Goal: Find specific page/section: Find specific page/section

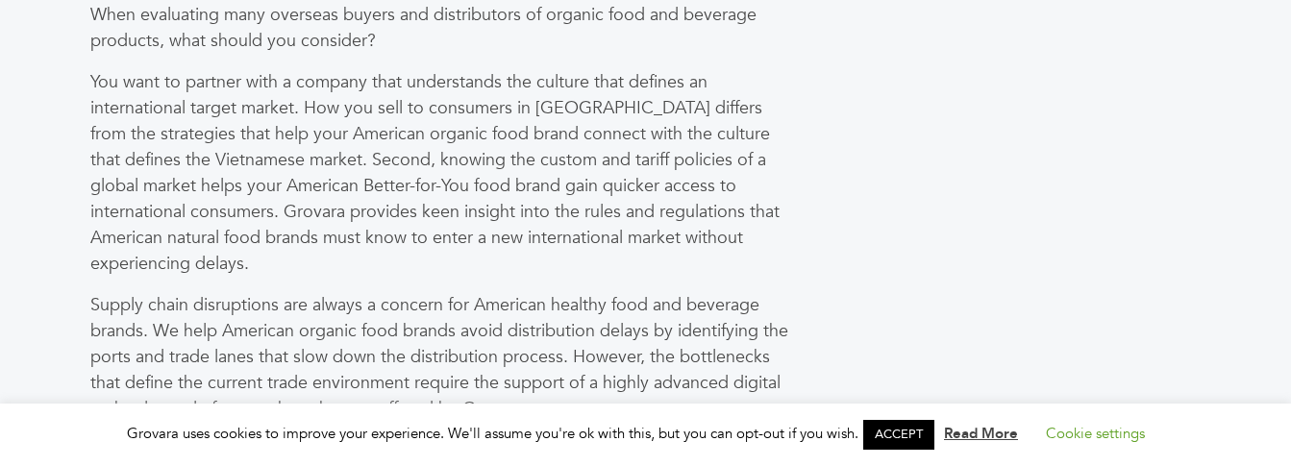
scroll to position [1539, 0]
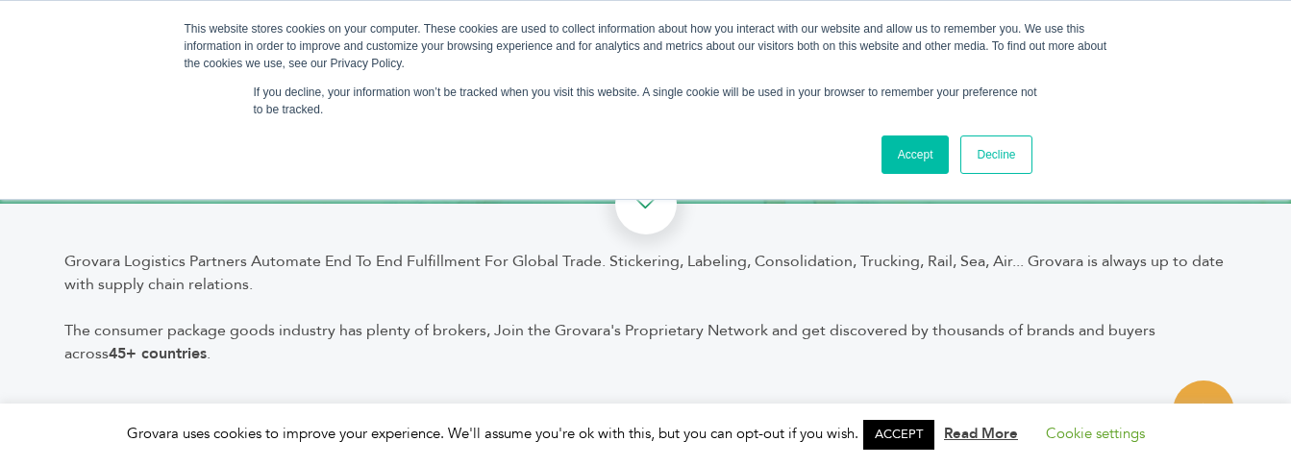
scroll to position [309, 0]
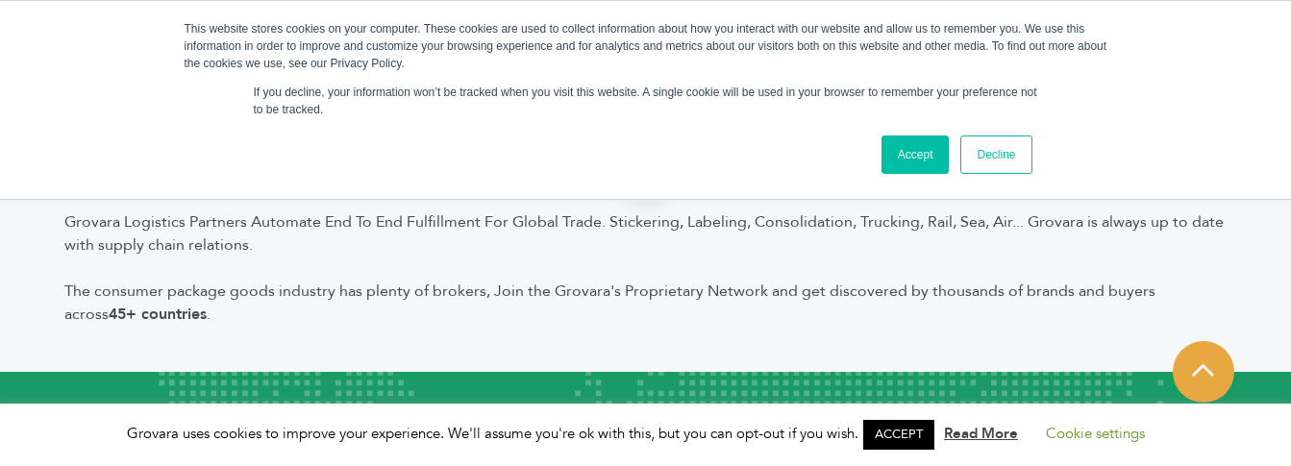
click at [207, 304] on b "45+ countries" at bounding box center [158, 314] width 98 height 21
click at [1204, 369] on icon at bounding box center [1203, 370] width 22 height 25
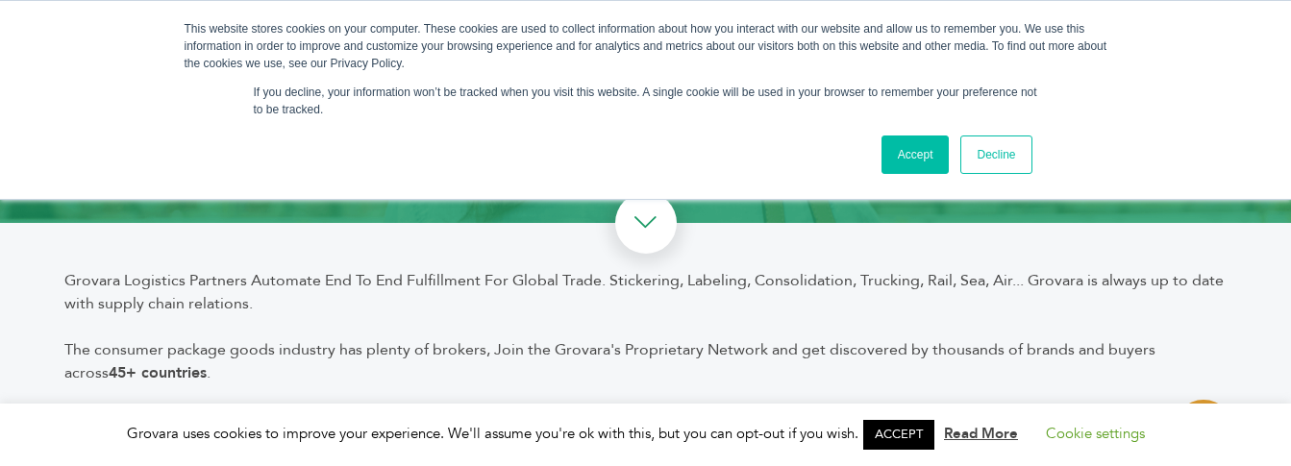
scroll to position [288, 0]
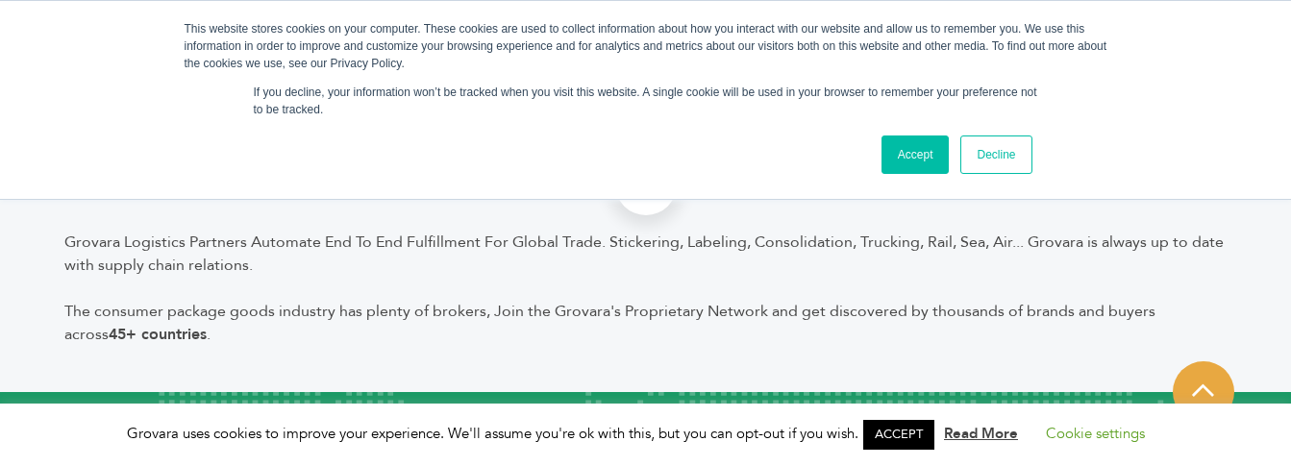
click at [207, 324] on b "45+ countries" at bounding box center [158, 334] width 98 height 21
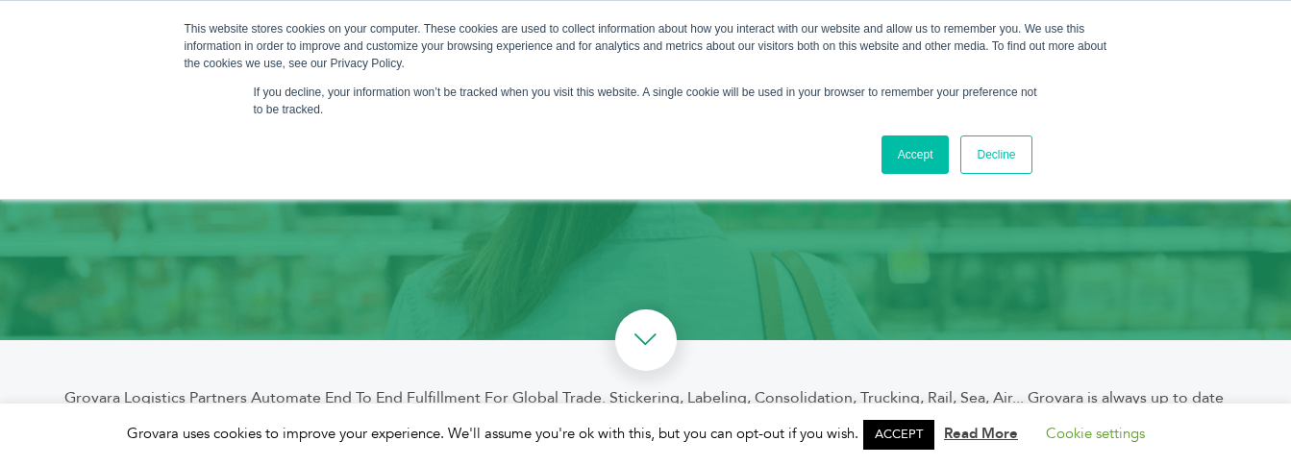
scroll to position [0, 0]
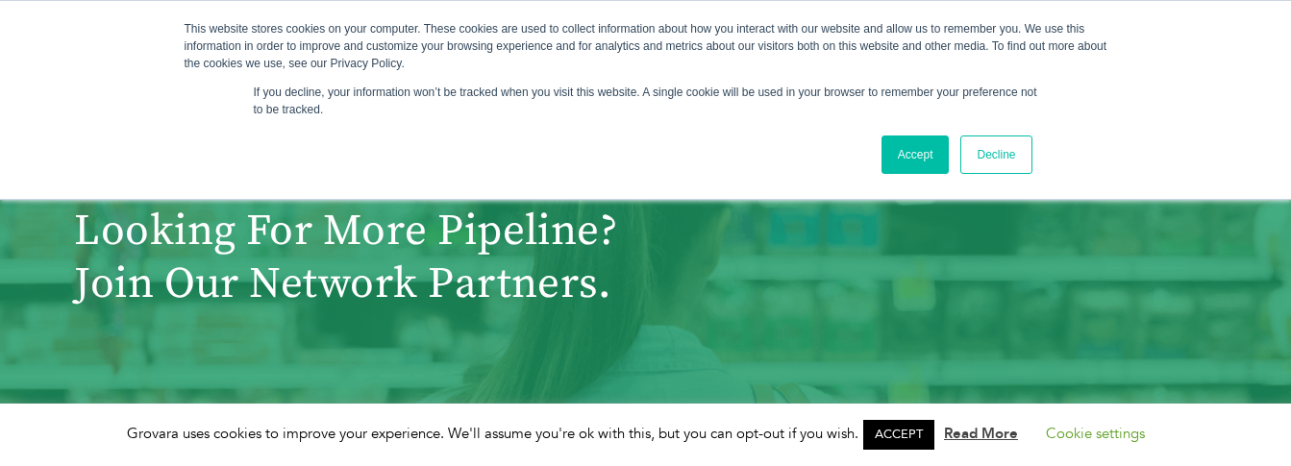
click at [1006, 160] on link "Decline" at bounding box center [996, 155] width 71 height 38
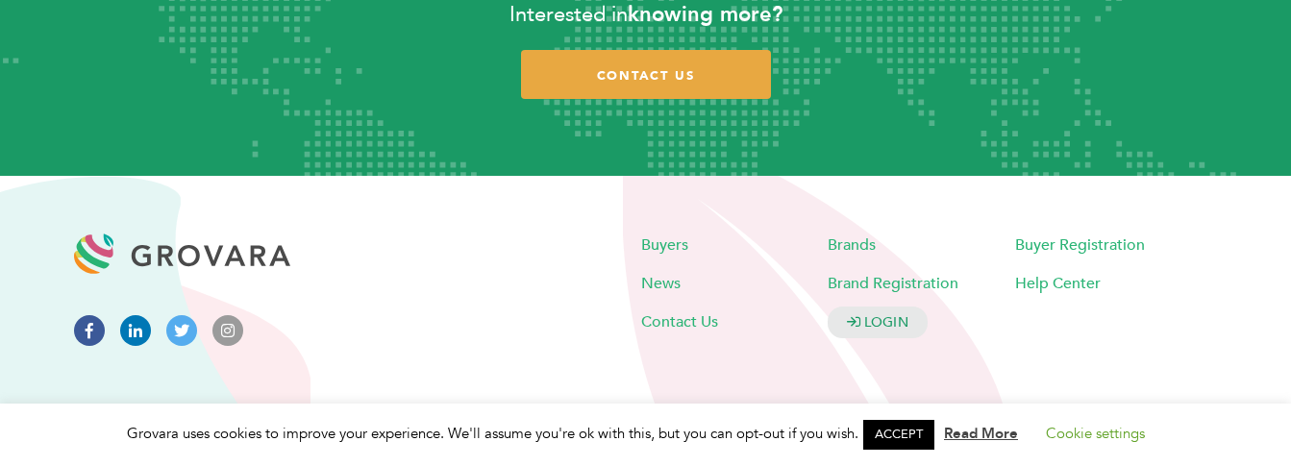
scroll to position [789, 0]
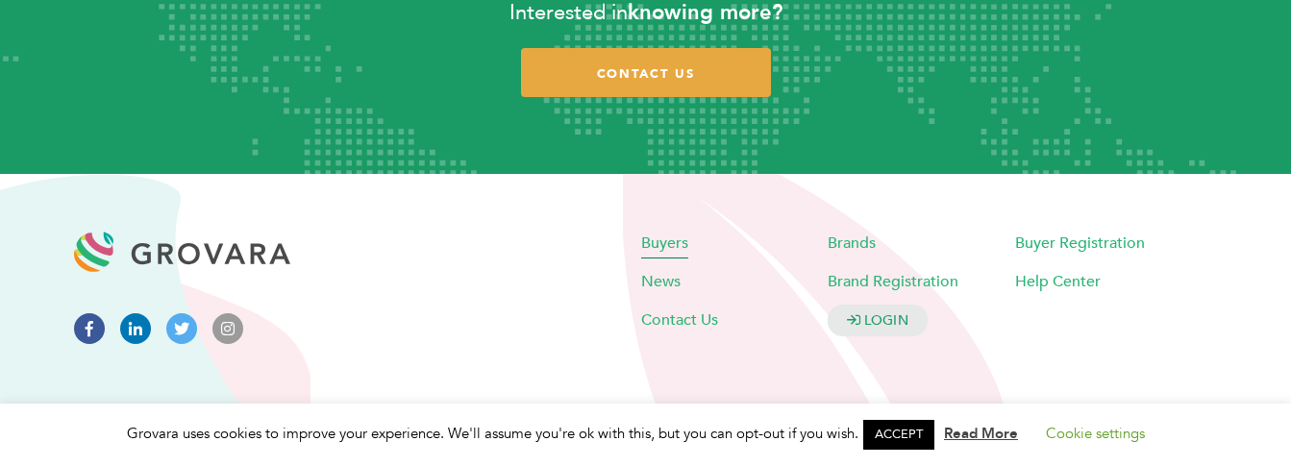
click at [670, 244] on span "Buyers" at bounding box center [664, 243] width 47 height 21
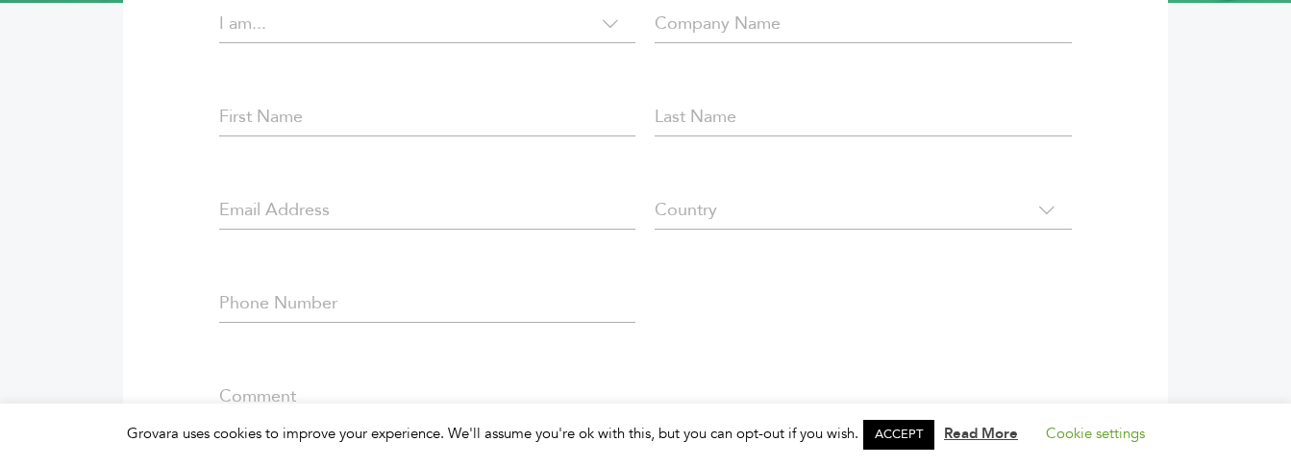
scroll to position [385, 0]
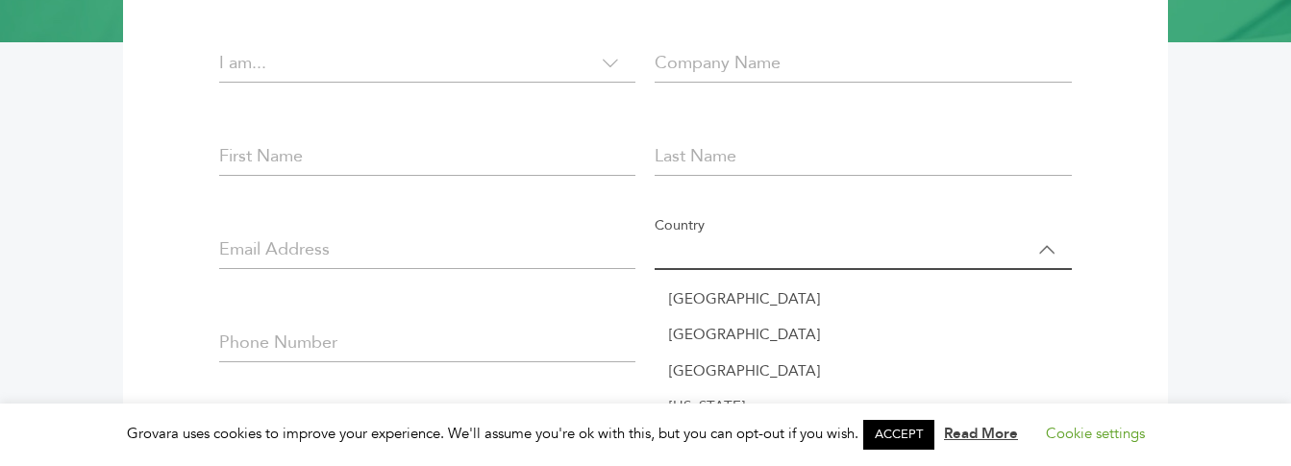
click at [811, 253] on span at bounding box center [863, 250] width 416 height 38
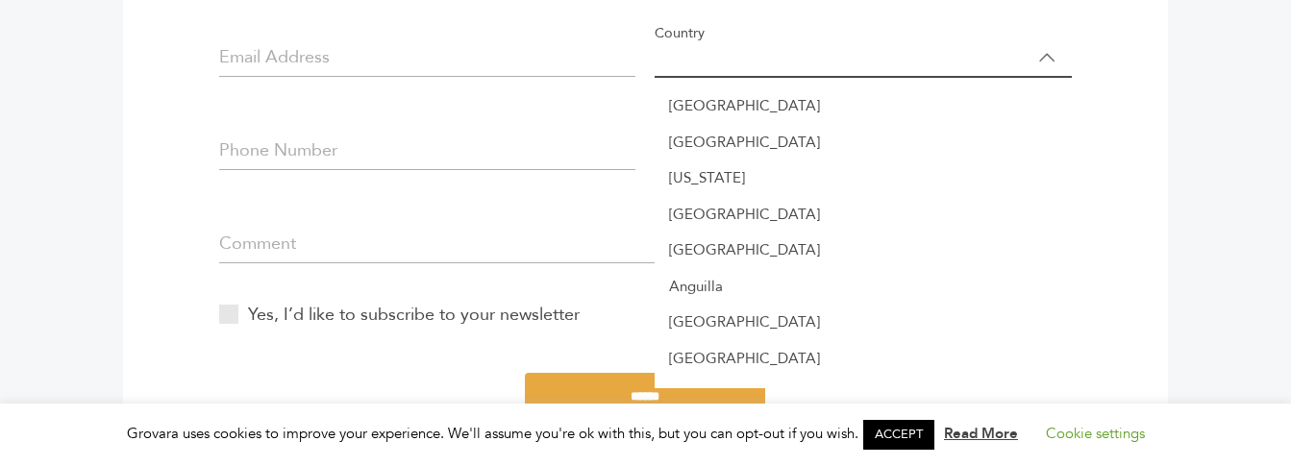
scroll to position [0, 0]
click at [719, 58] on span at bounding box center [863, 57] width 416 height 38
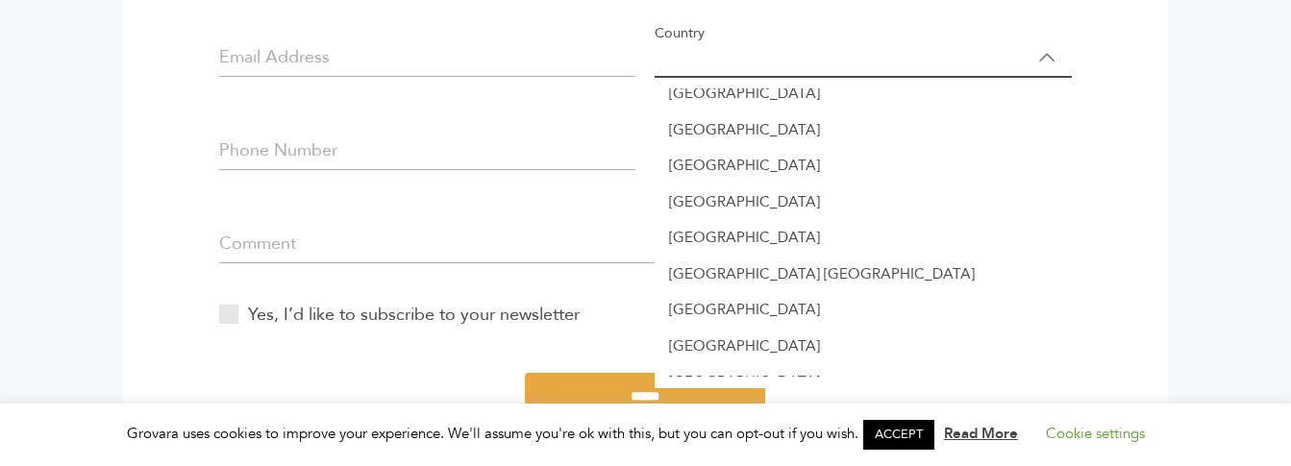
scroll to position [7853, 0]
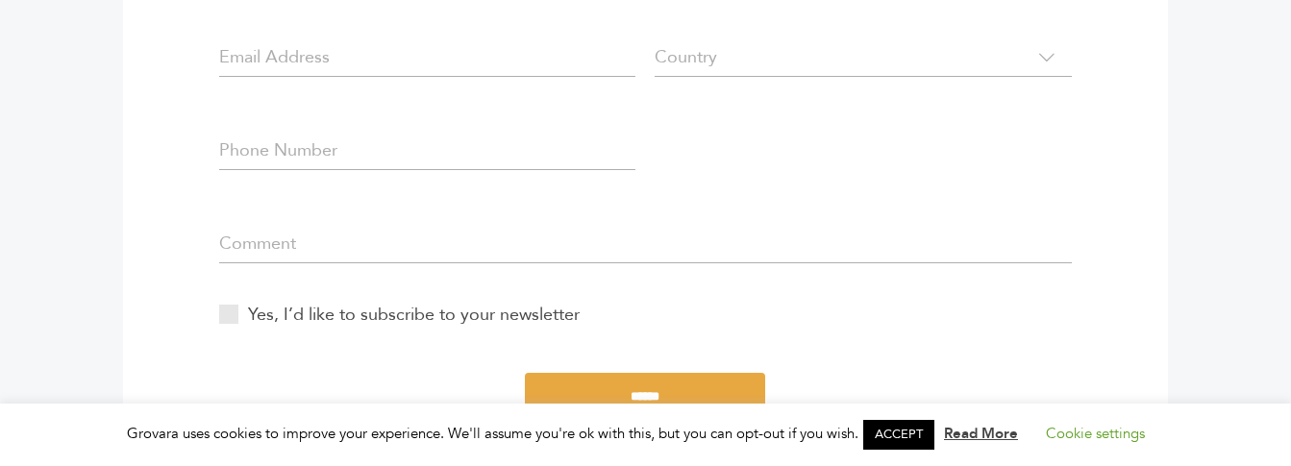
click at [396, 364] on form "**********" at bounding box center [646, 155] width 872 height 653
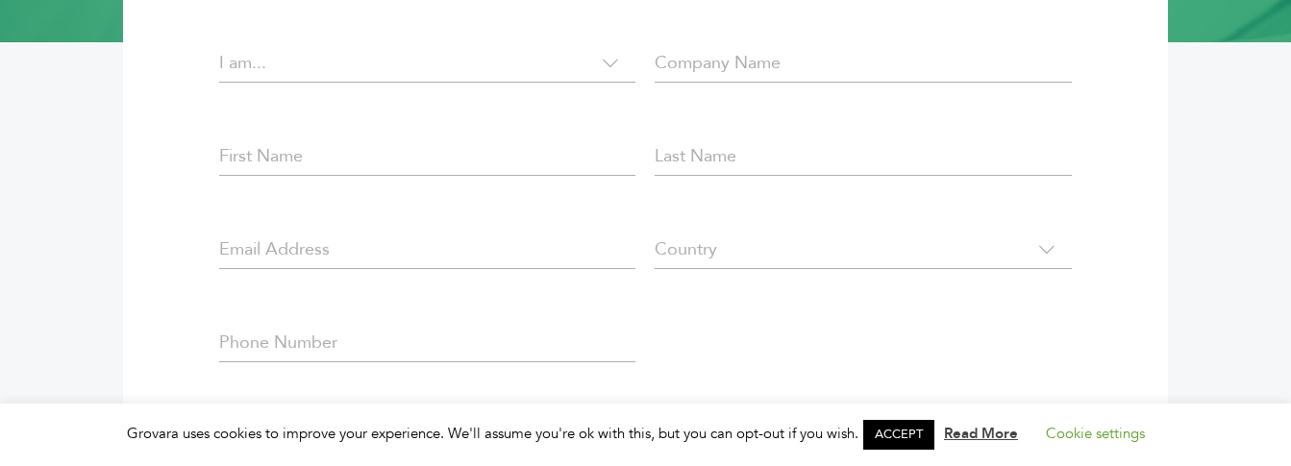
scroll to position [8333, 0]
click at [727, 251] on span at bounding box center [863, 250] width 416 height 38
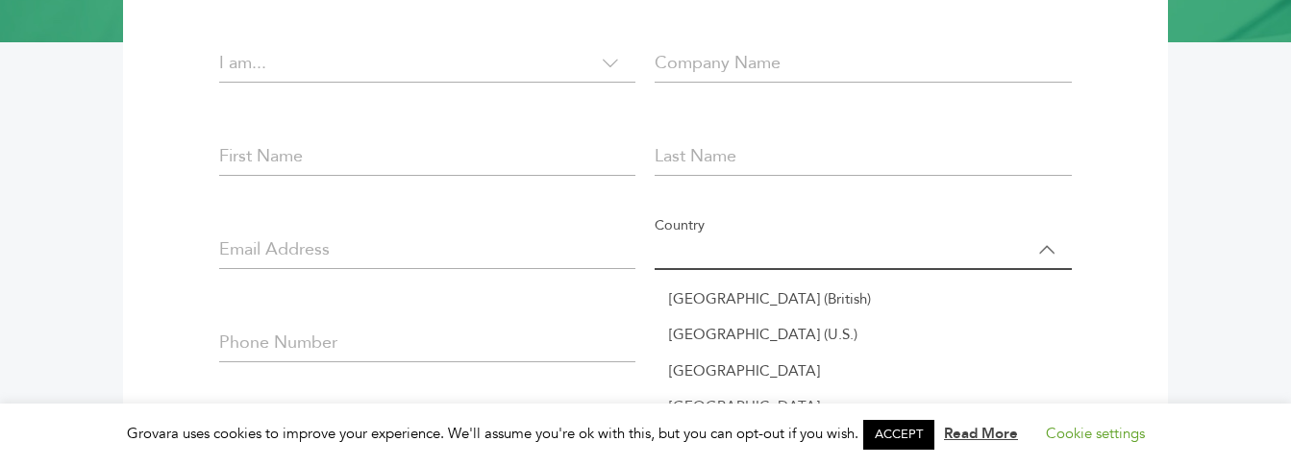
click at [733, 242] on span at bounding box center [863, 250] width 416 height 38
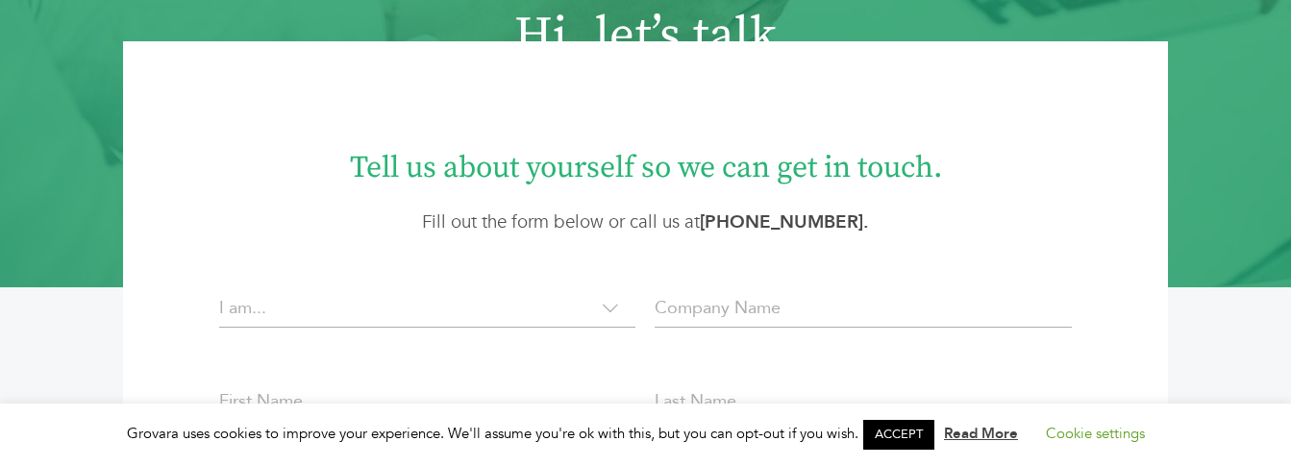
scroll to position [0, 0]
